Goal: Task Accomplishment & Management: Use online tool/utility

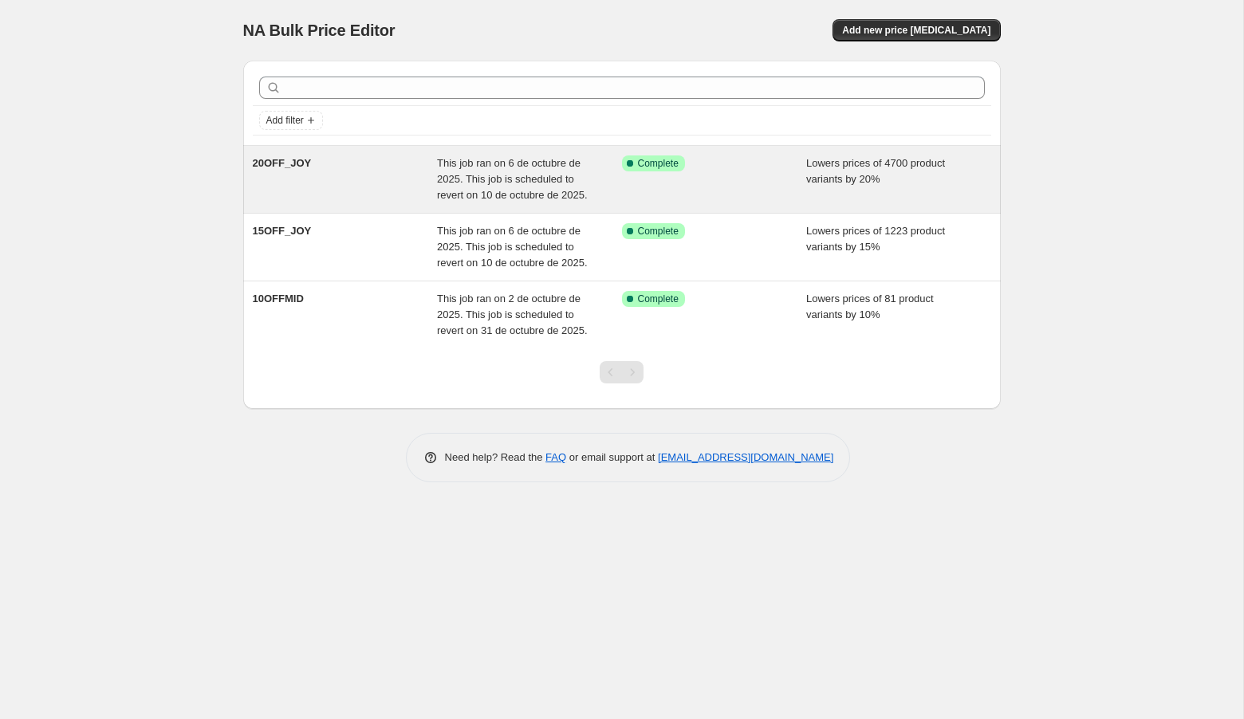
click at [516, 167] on span "This job ran on 6 de octubre de 2025. This job is scheduled to revert on 10 de …" at bounding box center [512, 179] width 151 height 44
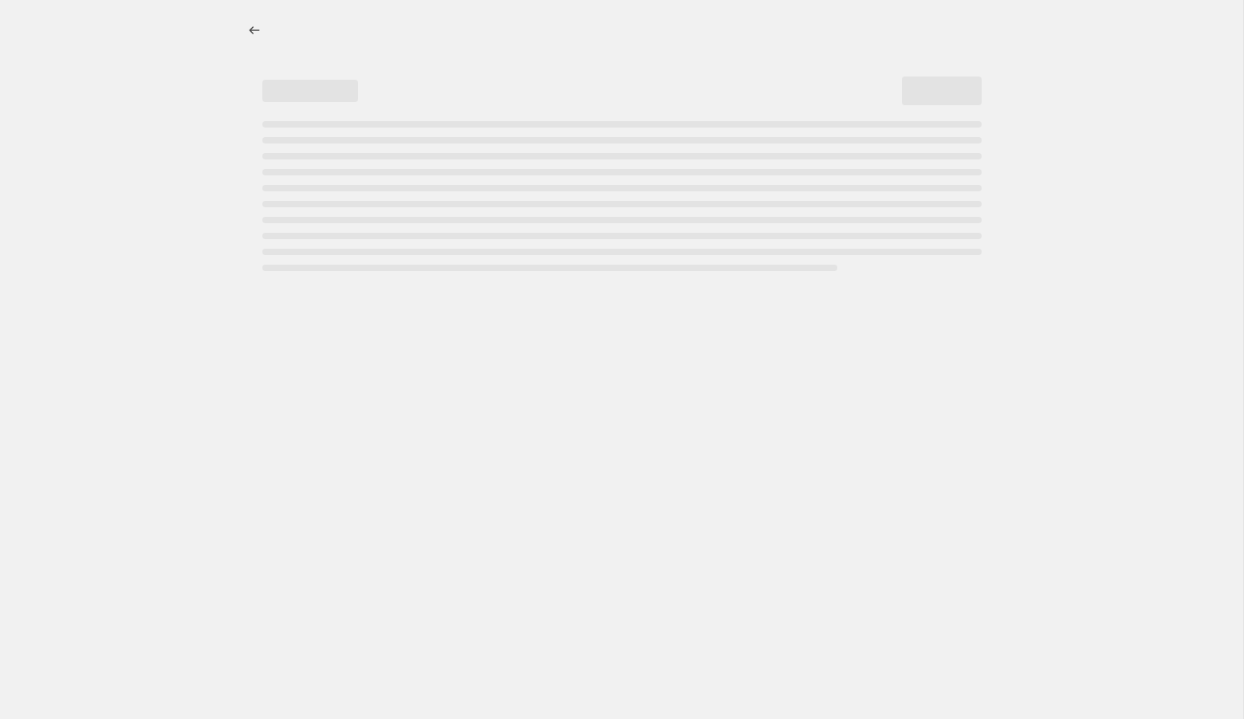
select select "percentage"
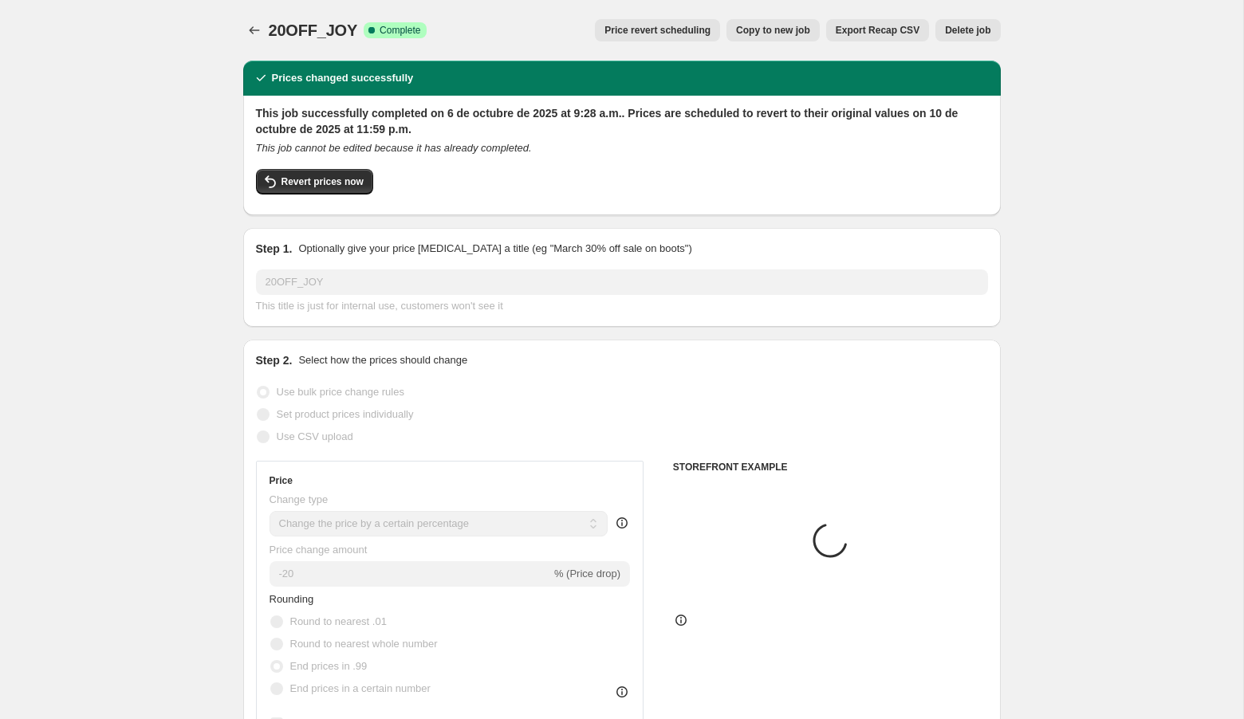
select select "collection"
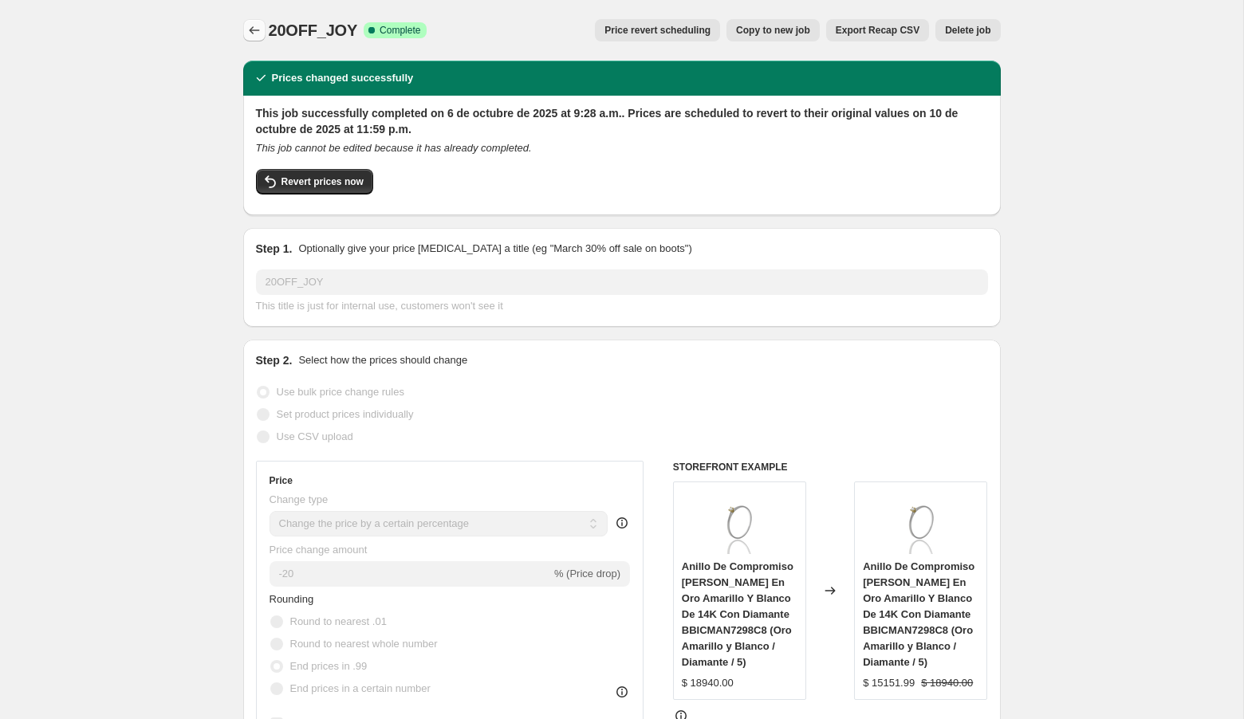
click at [252, 29] on icon "Price change jobs" at bounding box center [254, 30] width 16 height 16
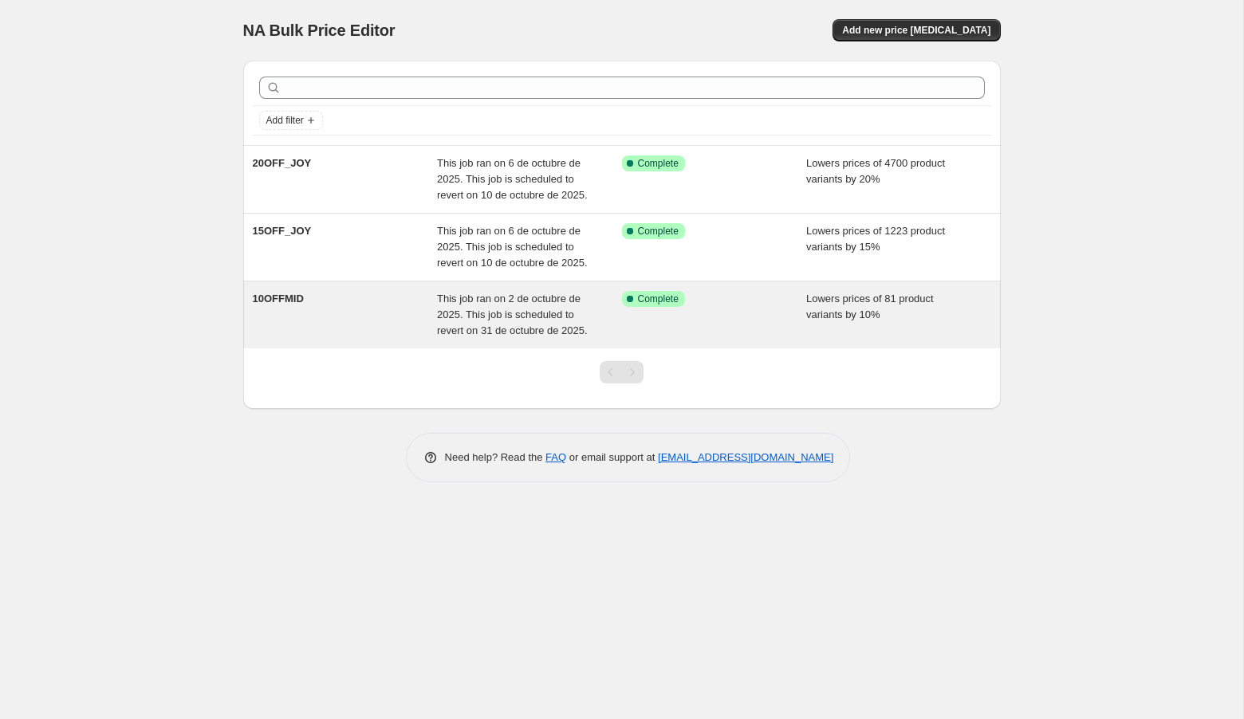
click at [285, 309] on div "10OFFMID" at bounding box center [345, 315] width 185 height 48
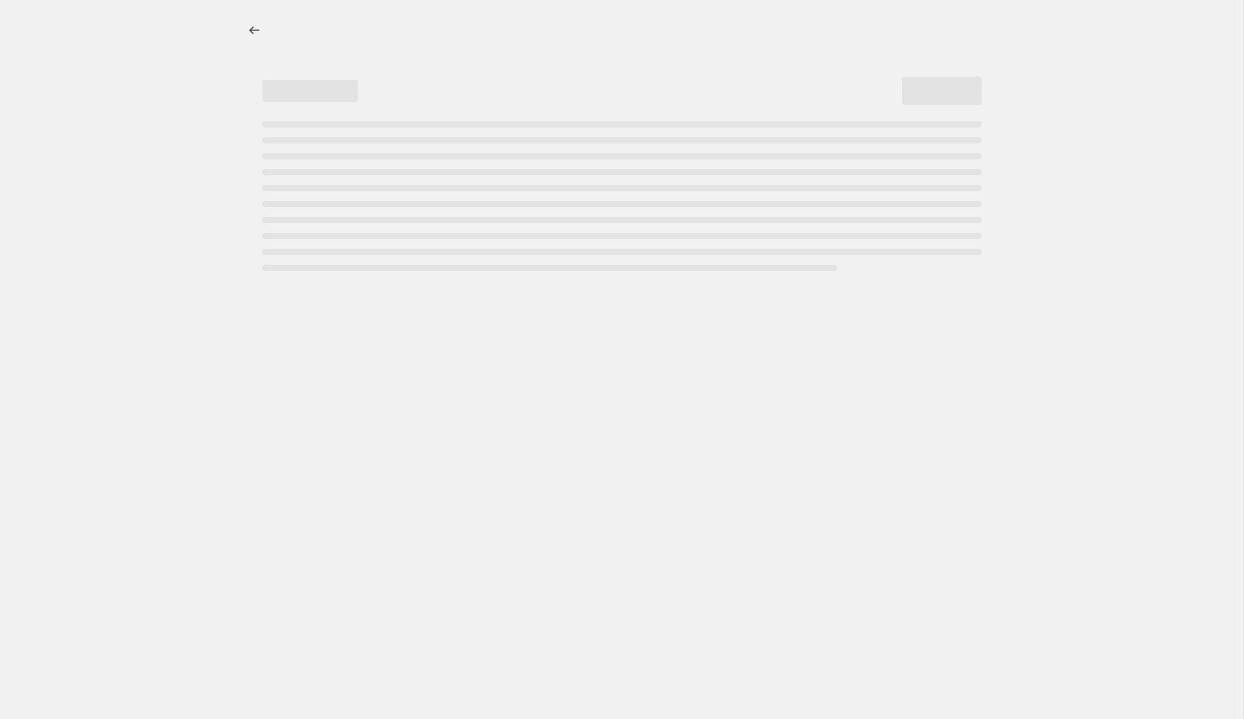
select select "percentage"
select select "collection"
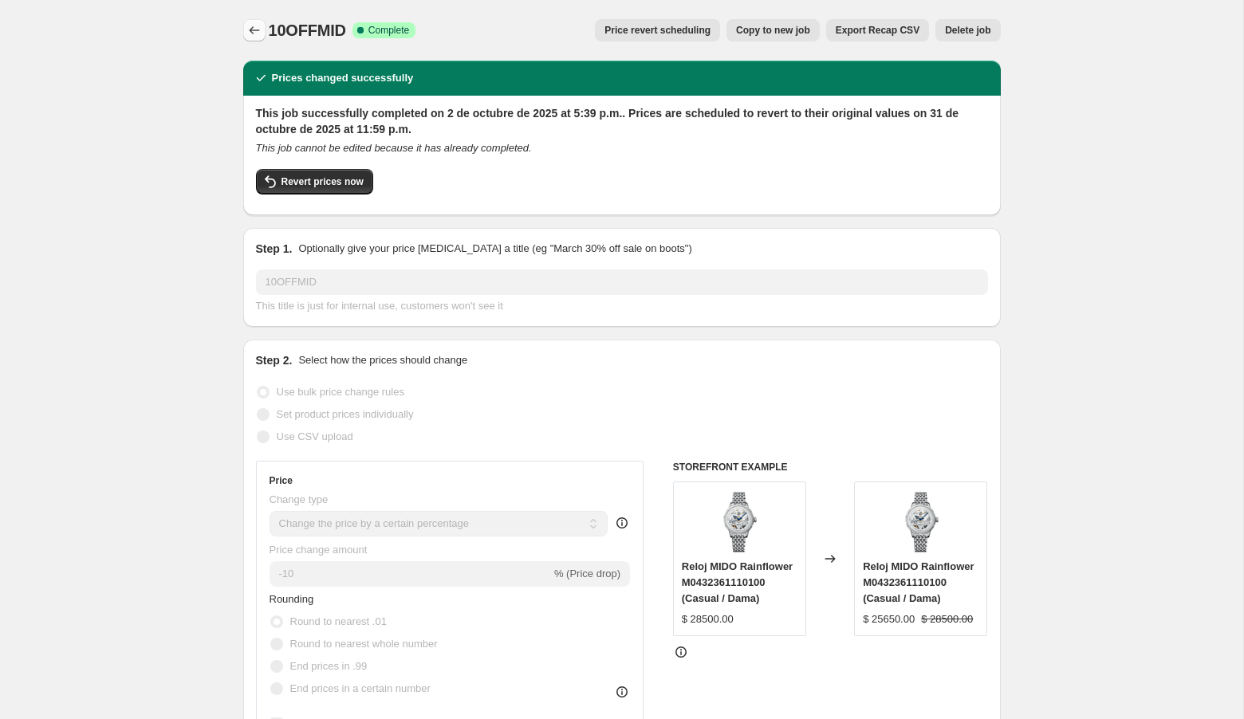
click at [246, 30] on icon "Price change jobs" at bounding box center [254, 30] width 16 height 16
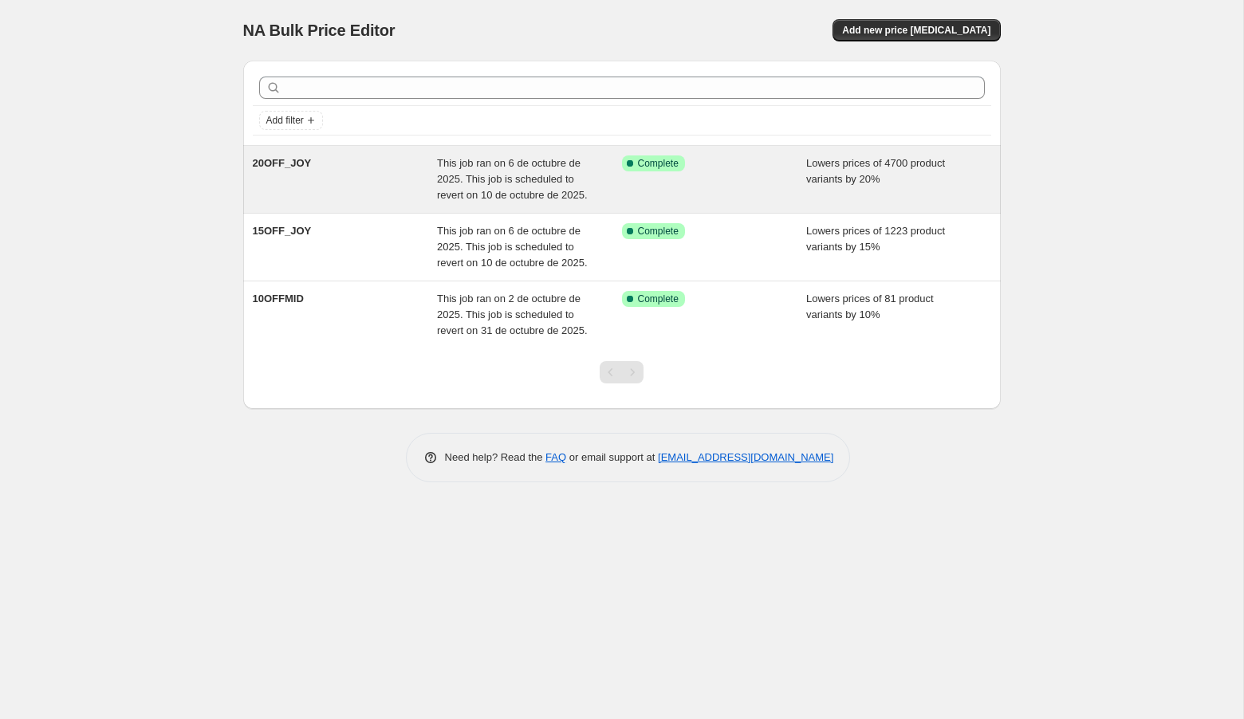
click at [424, 173] on div "20OFF_JOY" at bounding box center [345, 179] width 185 height 48
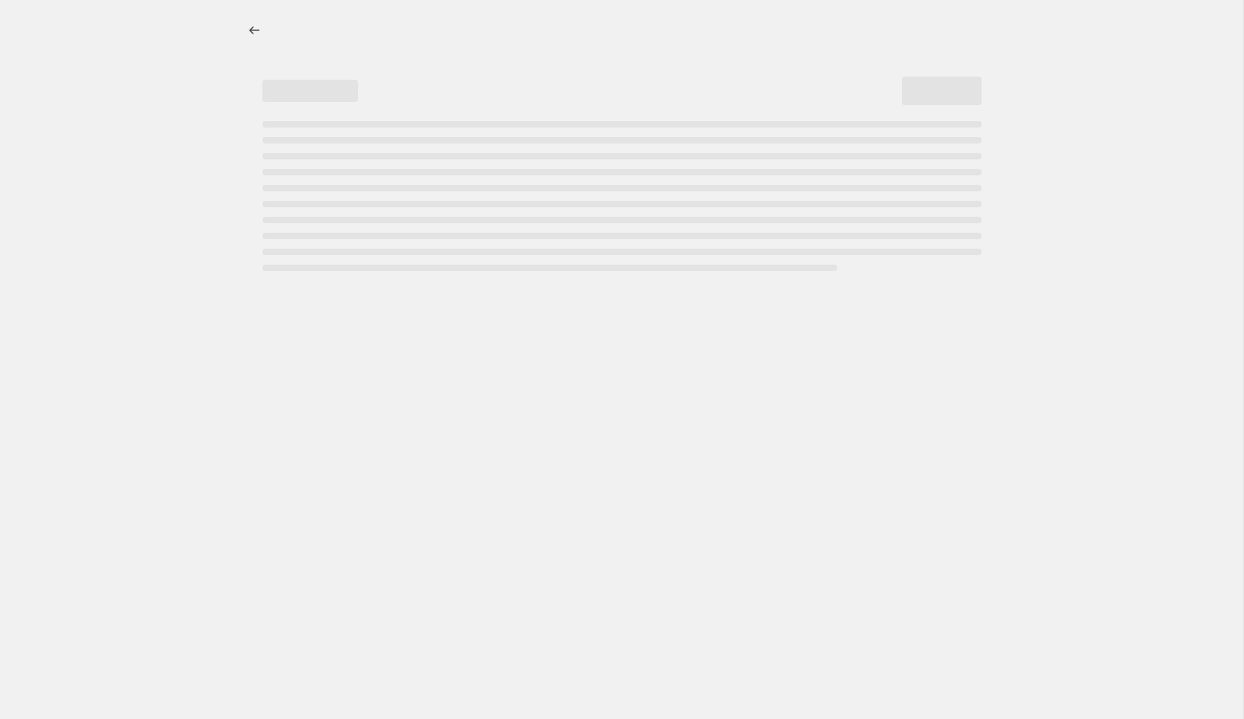
select select "percentage"
select select "collection"
